Goal: Information Seeking & Learning: Find specific fact

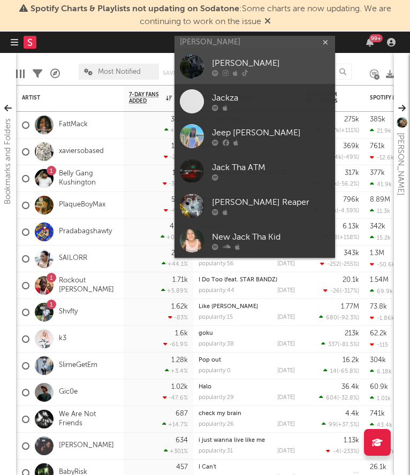
type input "[PERSON_NAME]"
click at [256, 64] on div "[PERSON_NAME]" at bounding box center [271, 63] width 118 height 13
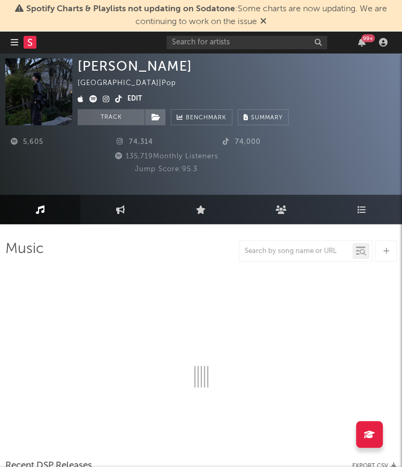
select select "1w"
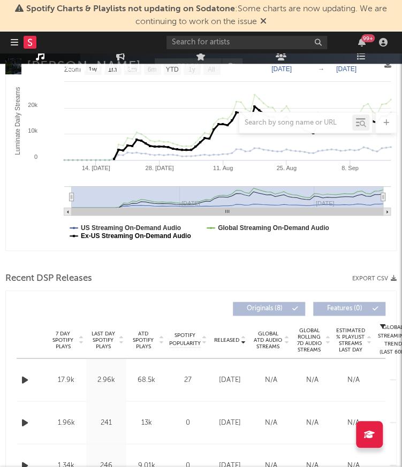
scroll to position [205, 0]
